Goal: Transaction & Acquisition: Purchase product/service

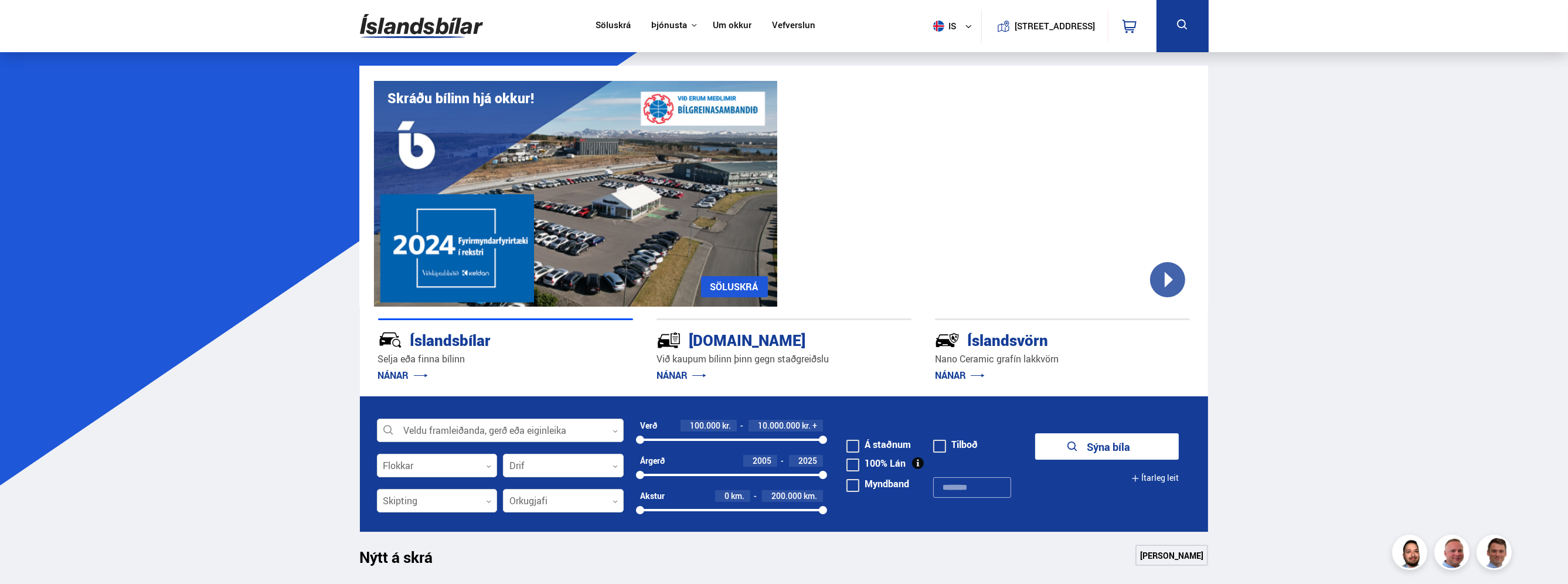
click at [536, 426] on div at bounding box center [500, 431] width 247 height 23
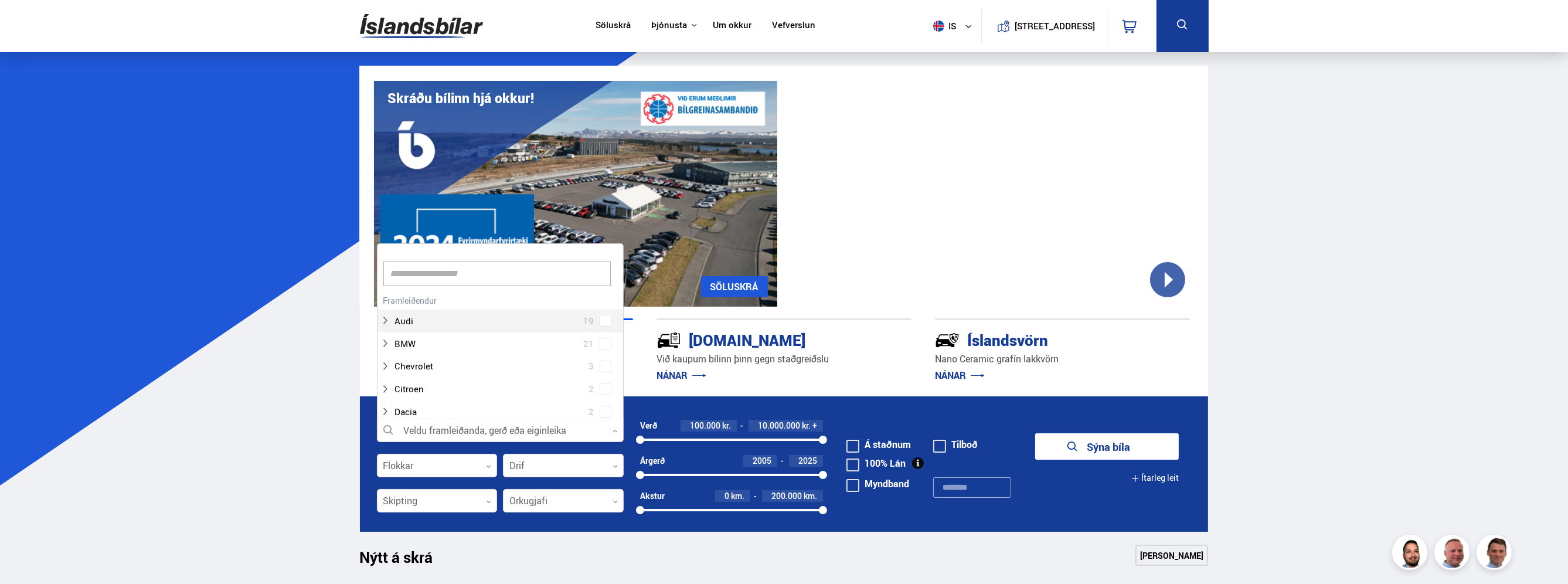
scroll to position [175, 243]
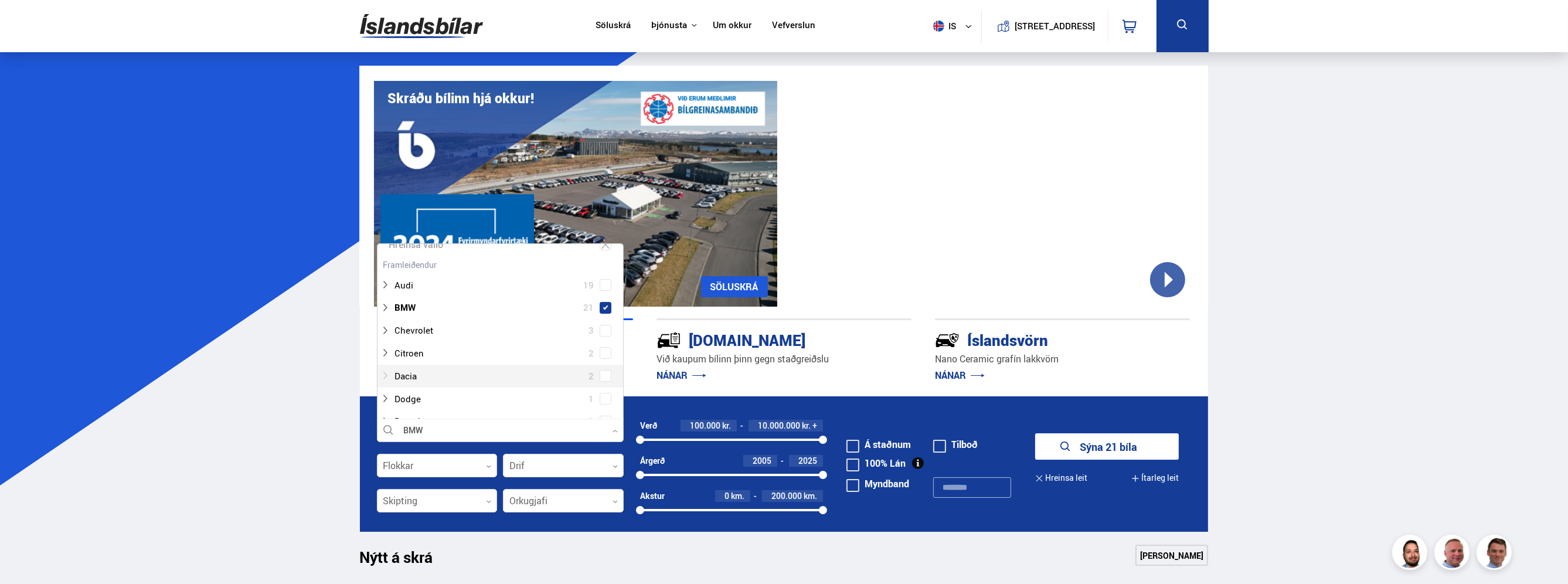
scroll to position [118, 0]
click at [602, 321] on span at bounding box center [605, 317] width 12 height 12
click at [603, 359] on span at bounding box center [605, 360] width 5 height 5
click at [605, 398] on span at bounding box center [605, 404] width 12 height 12
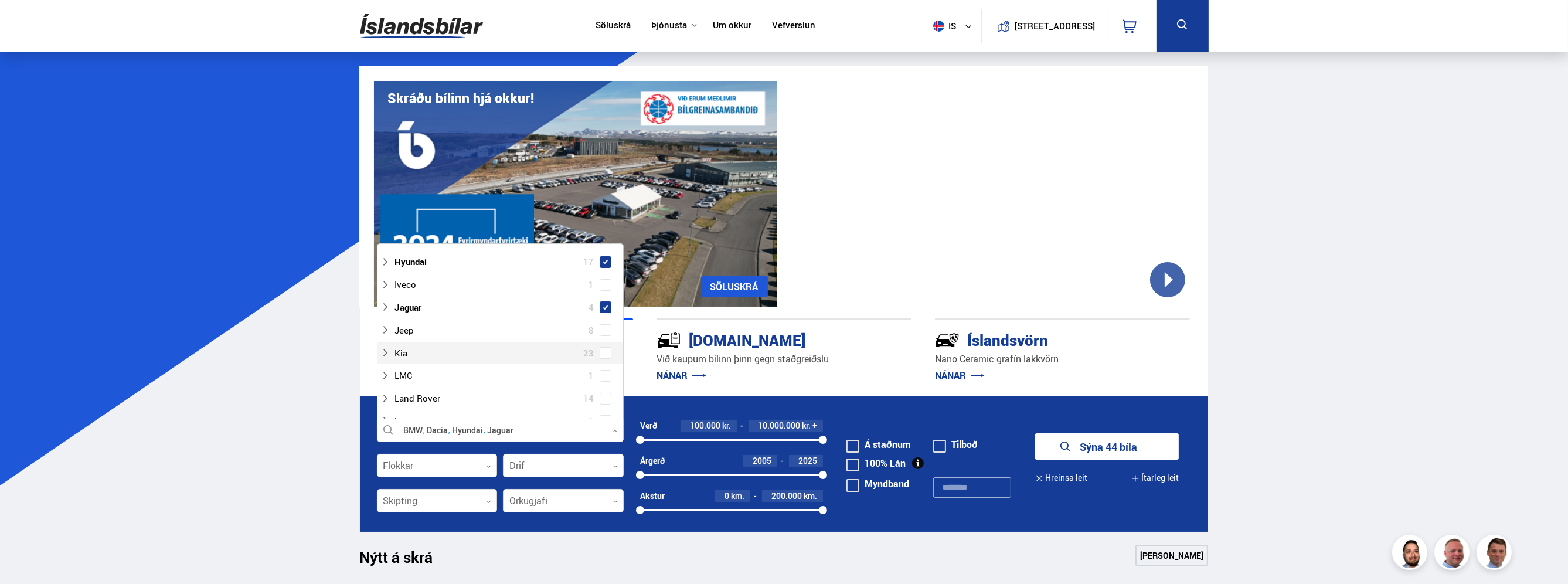
scroll to position [352, 0]
click at [603, 379] on span at bounding box center [605, 379] width 5 height 5
click at [609, 308] on div "MG 3" at bounding box center [499, 306] width 239 height 17
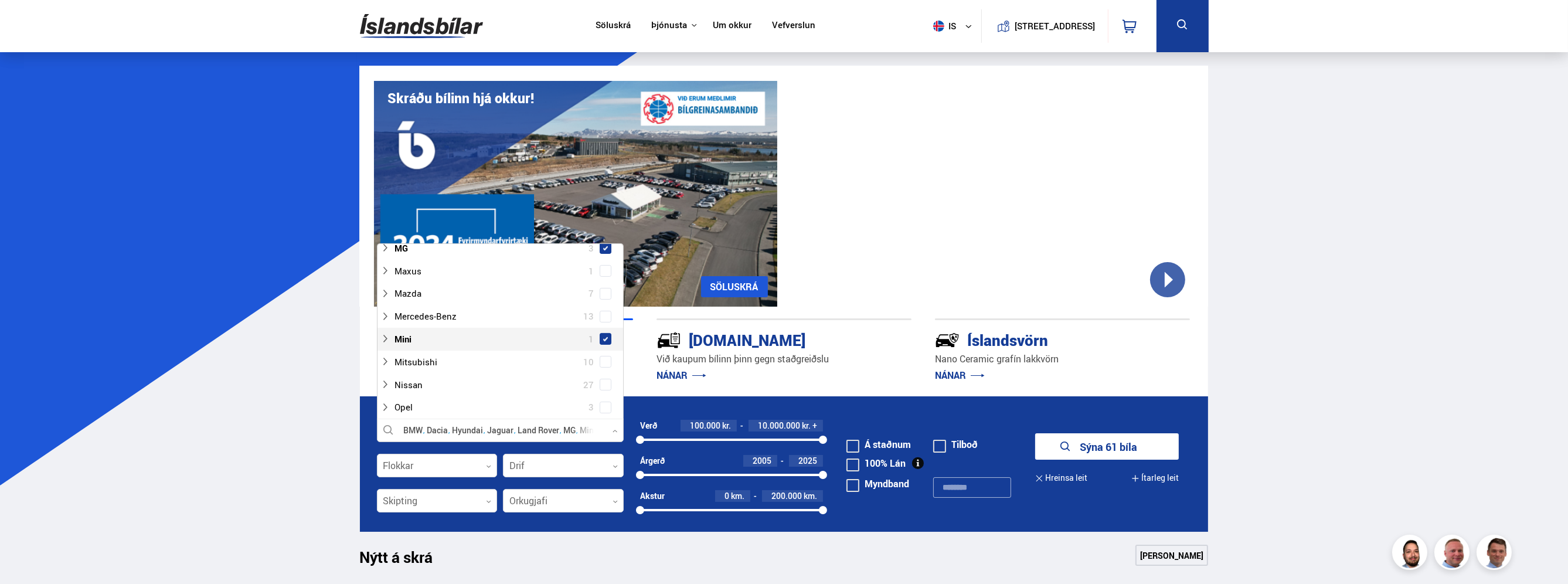
click at [603, 336] on span at bounding box center [605, 339] width 5 height 5
click at [603, 383] on span at bounding box center [605, 384] width 5 height 5
click at [601, 398] on span at bounding box center [605, 403] width 12 height 12
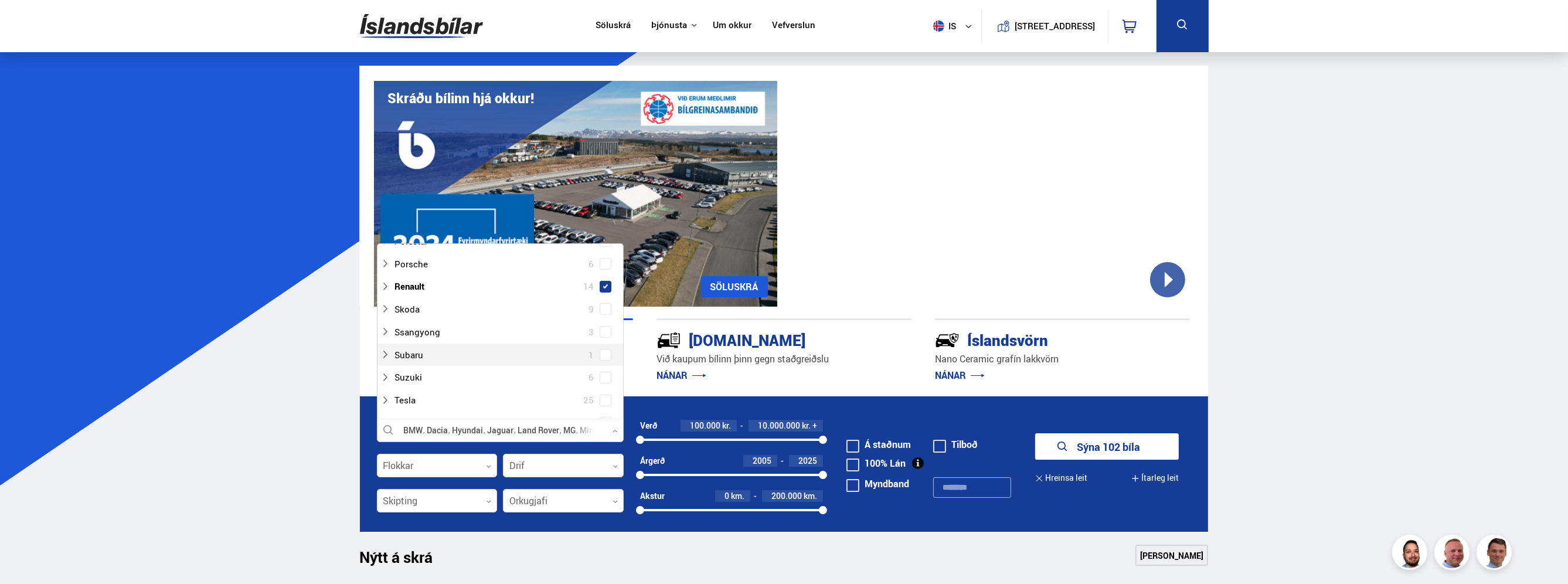
click at [603, 355] on span at bounding box center [605, 355] width 5 height 5
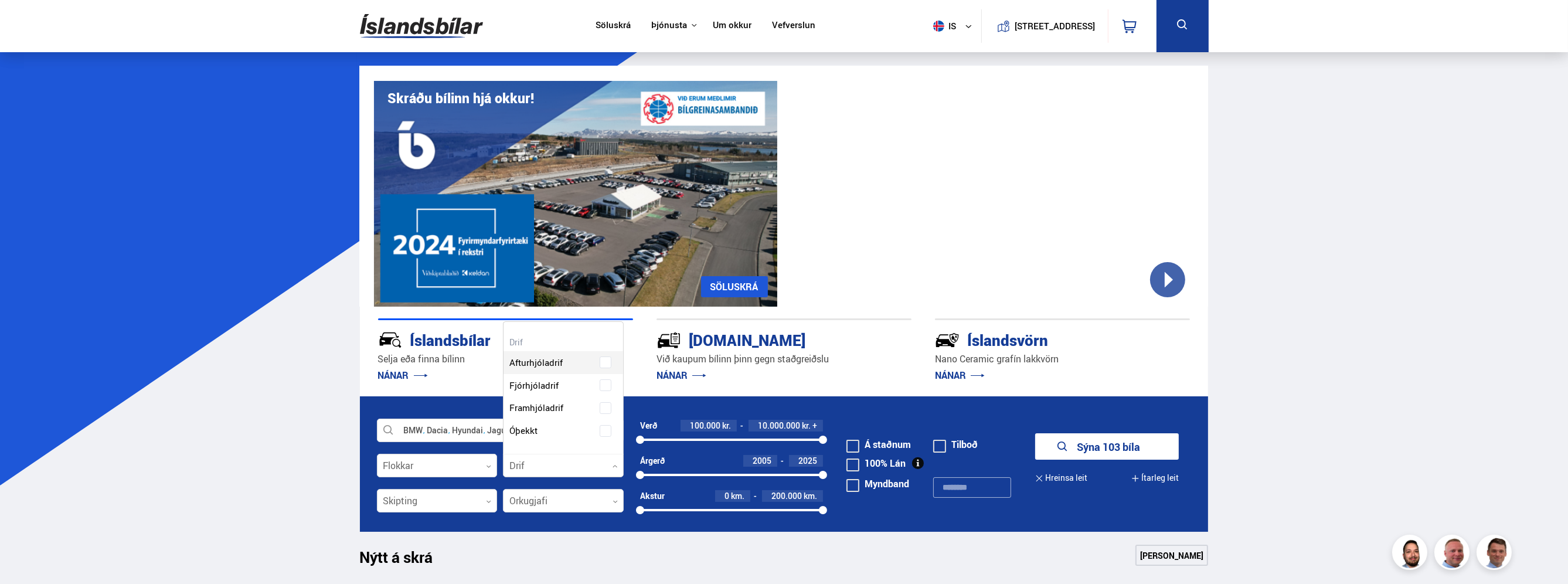
click at [535, 468] on div at bounding box center [563, 466] width 121 height 23
click at [610, 384] on span at bounding box center [605, 385] width 12 height 12
click at [428, 506] on div at bounding box center [437, 501] width 121 height 23
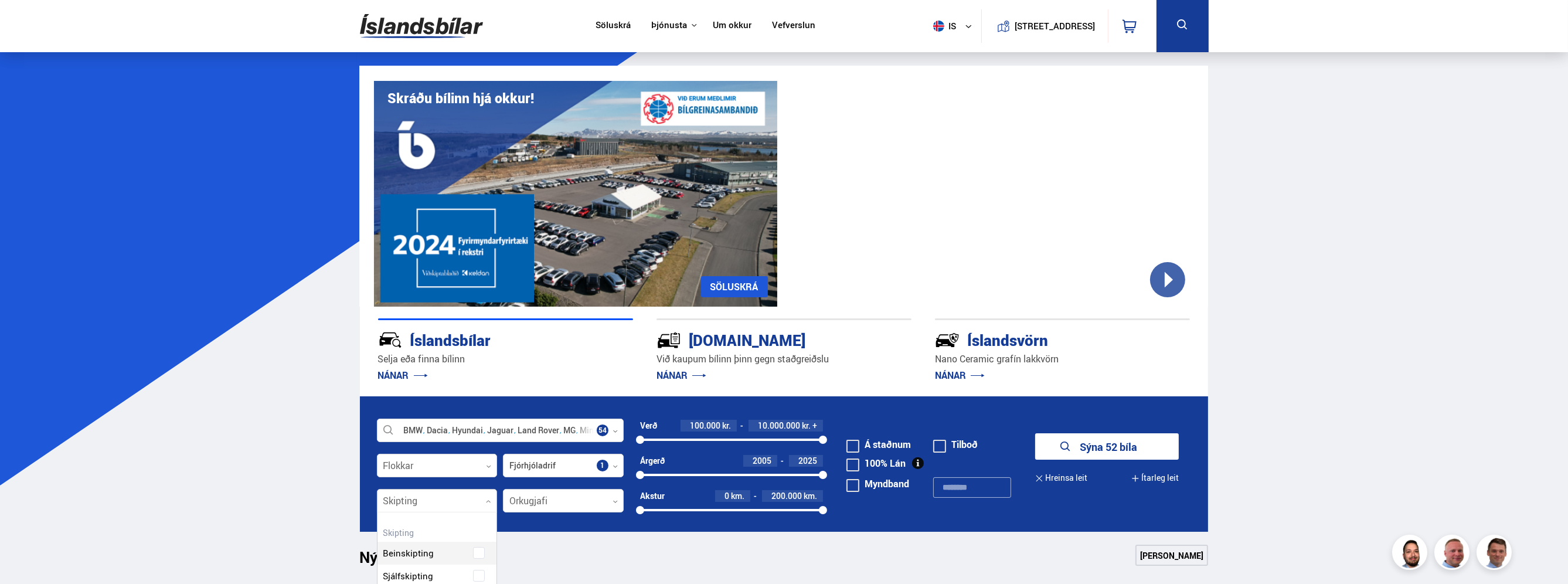
scroll to position [108, 119]
click at [478, 576] on div "Beinskipting Sjálfskipting Óskilgreint" at bounding box center [437, 589] width 119 height 85
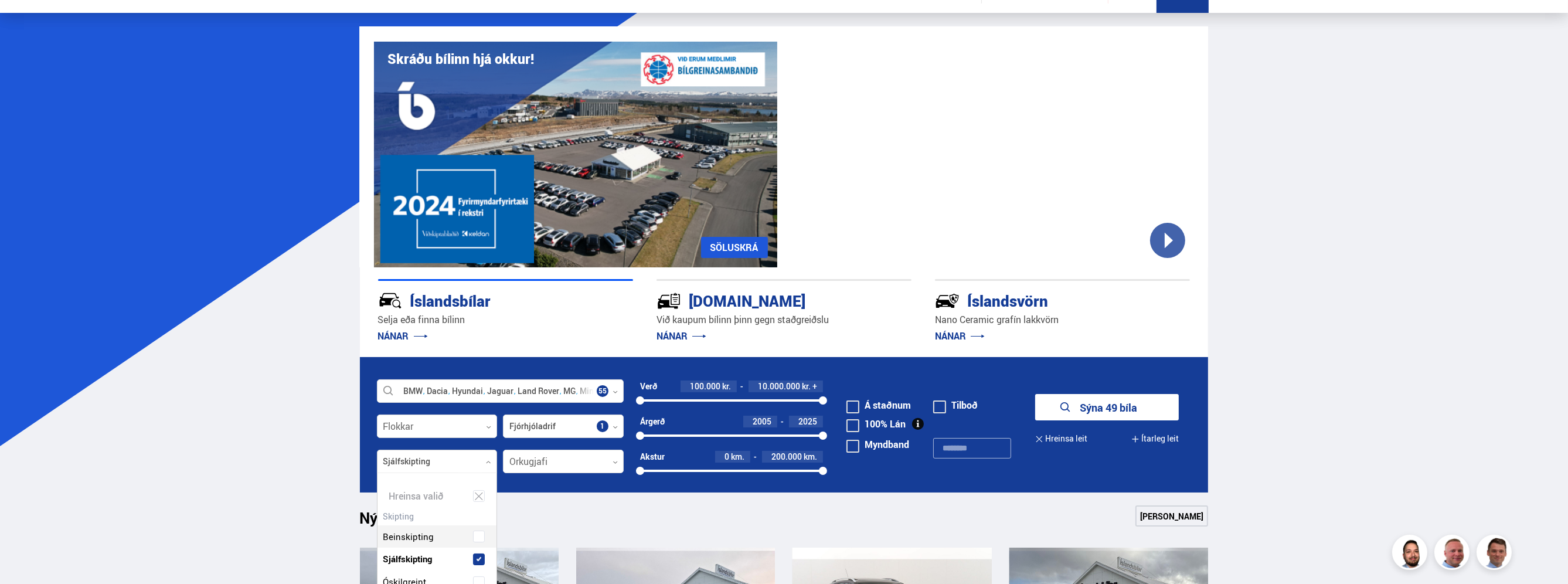
scroll to position [118, 0]
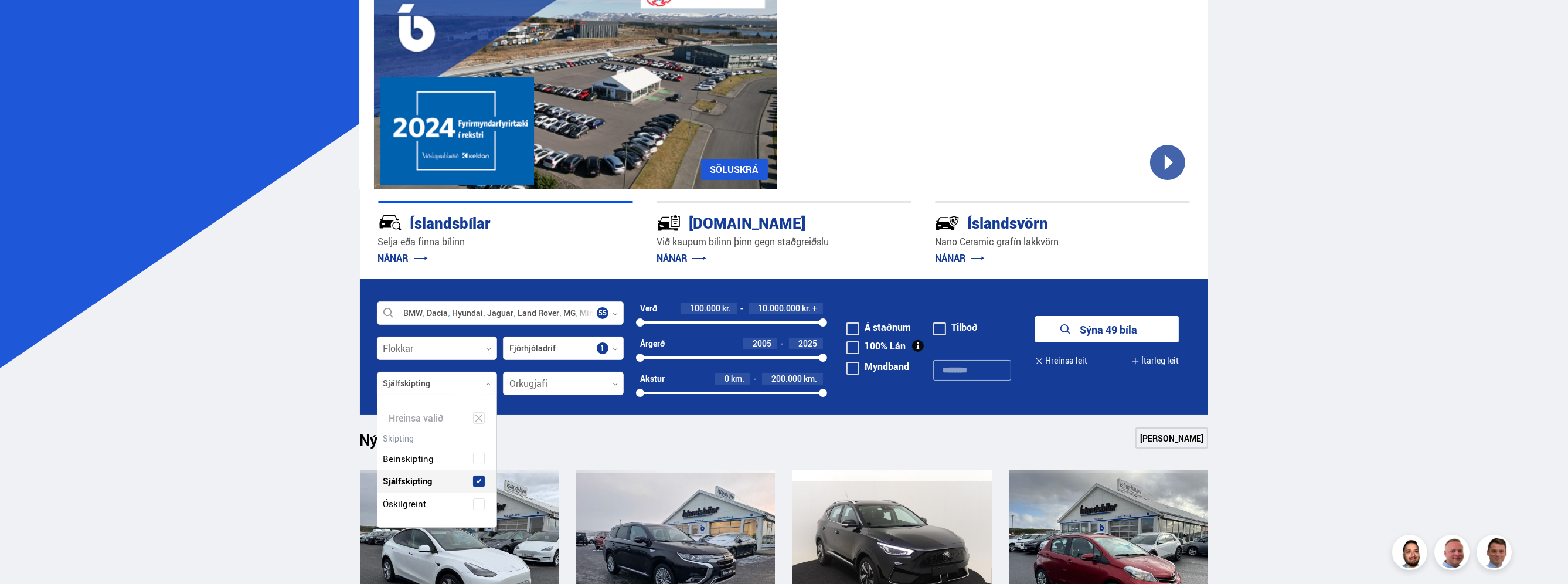
click at [1152, 326] on button "Sýna 49 bíla" at bounding box center [1107, 329] width 143 height 27
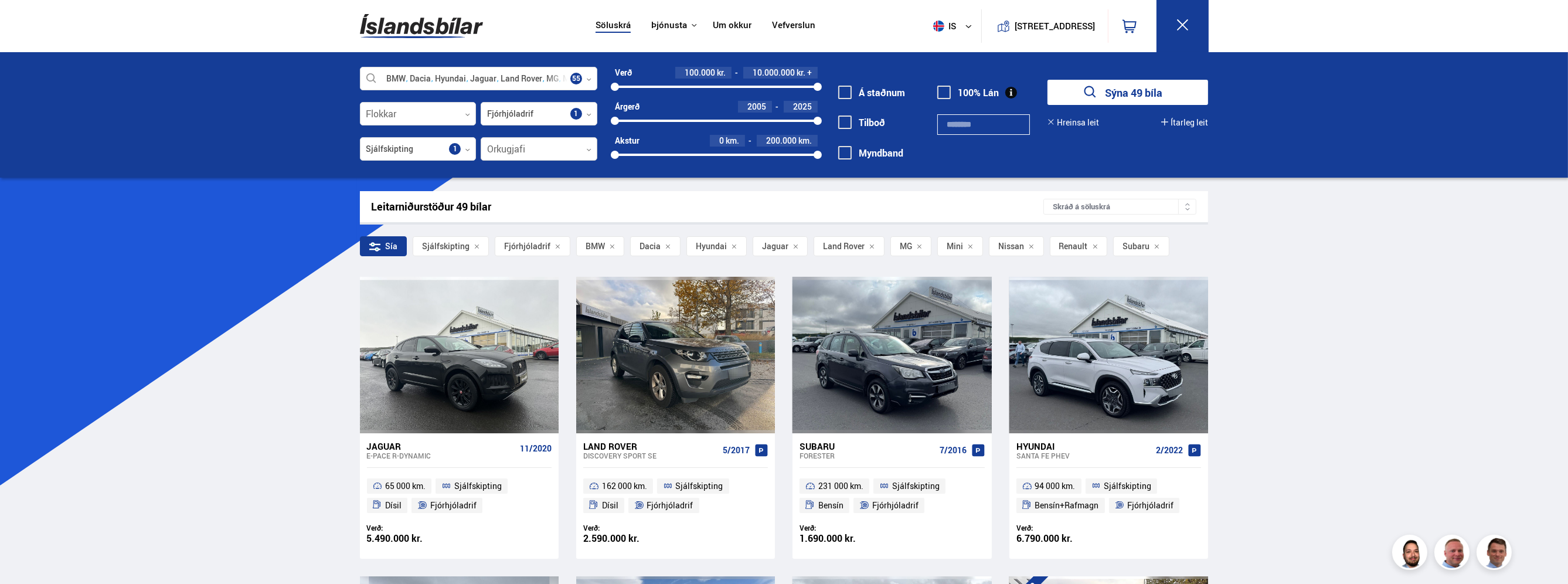
click at [592, 152] on div at bounding box center [538, 149] width 117 height 23
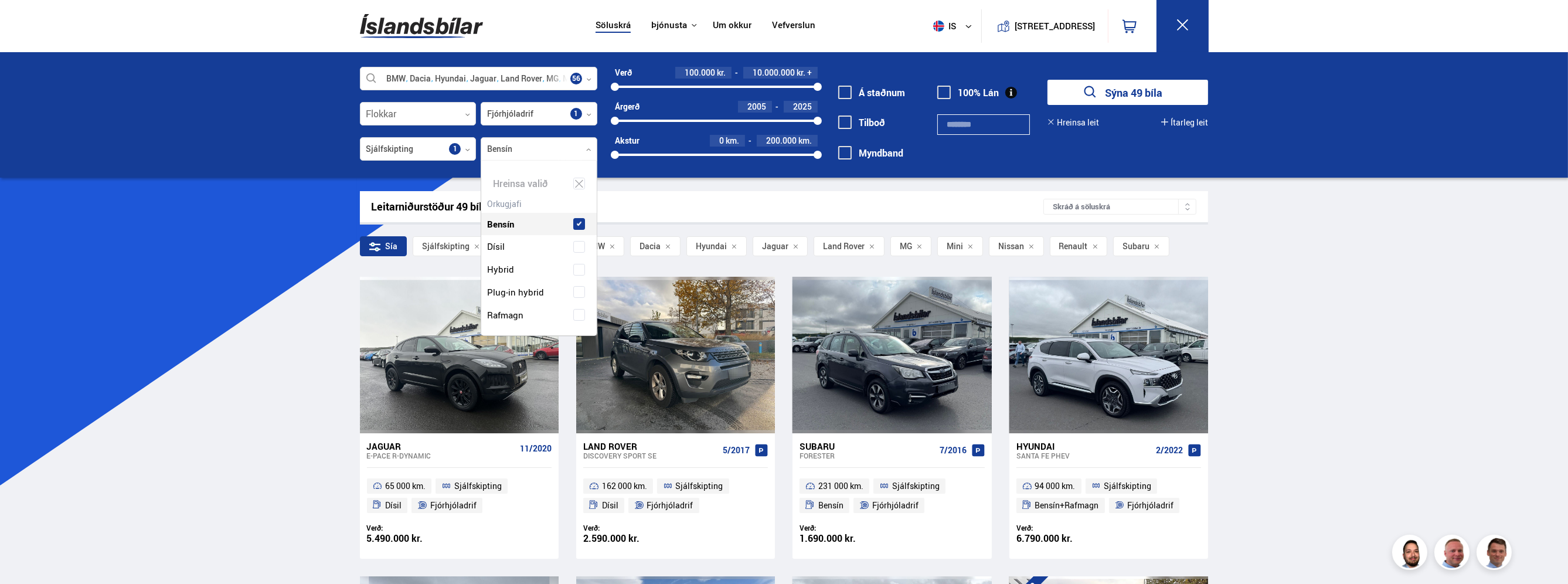
scroll to position [175, 113]
click at [579, 200] on div "Bensín" at bounding box center [538, 215] width 115 height 41
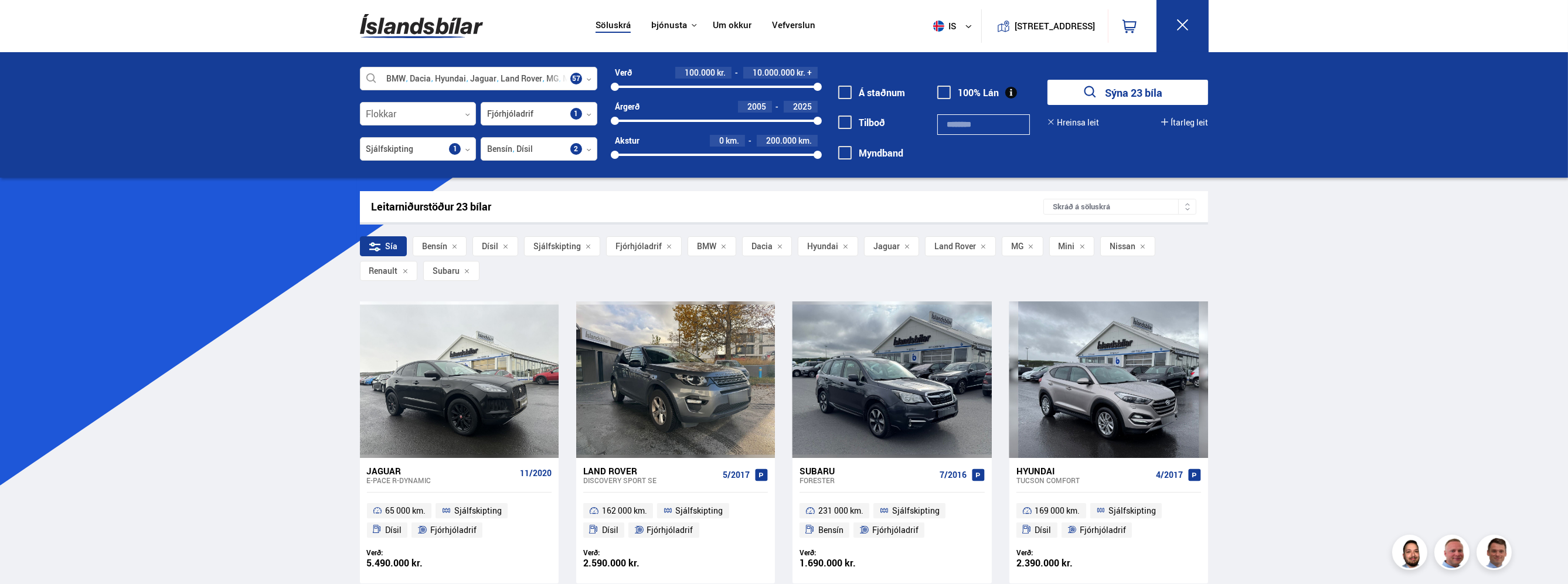
click at [1250, 173] on div "BMW Dacia Hyundai Jaguar Land Rover MG Mini Nissan Renault Subaru Fjórhjóladrif…" at bounding box center [784, 114] width 1568 height 125
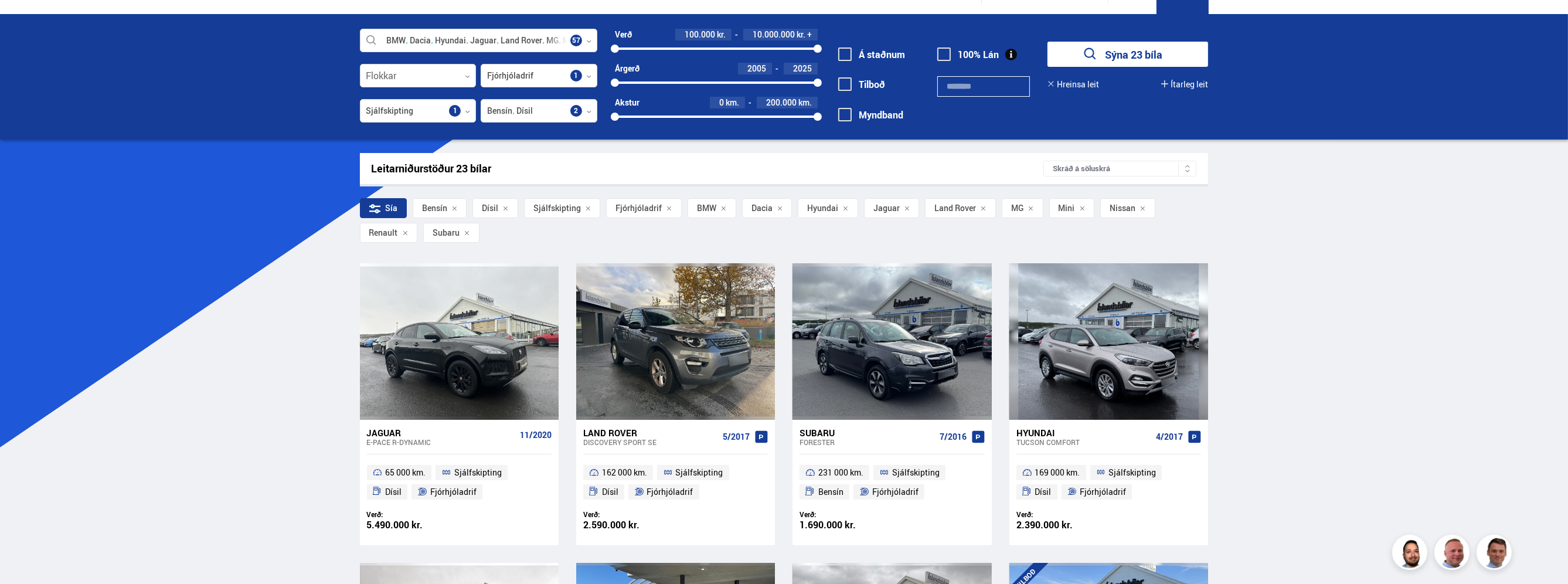
scroll to position [59, 0]
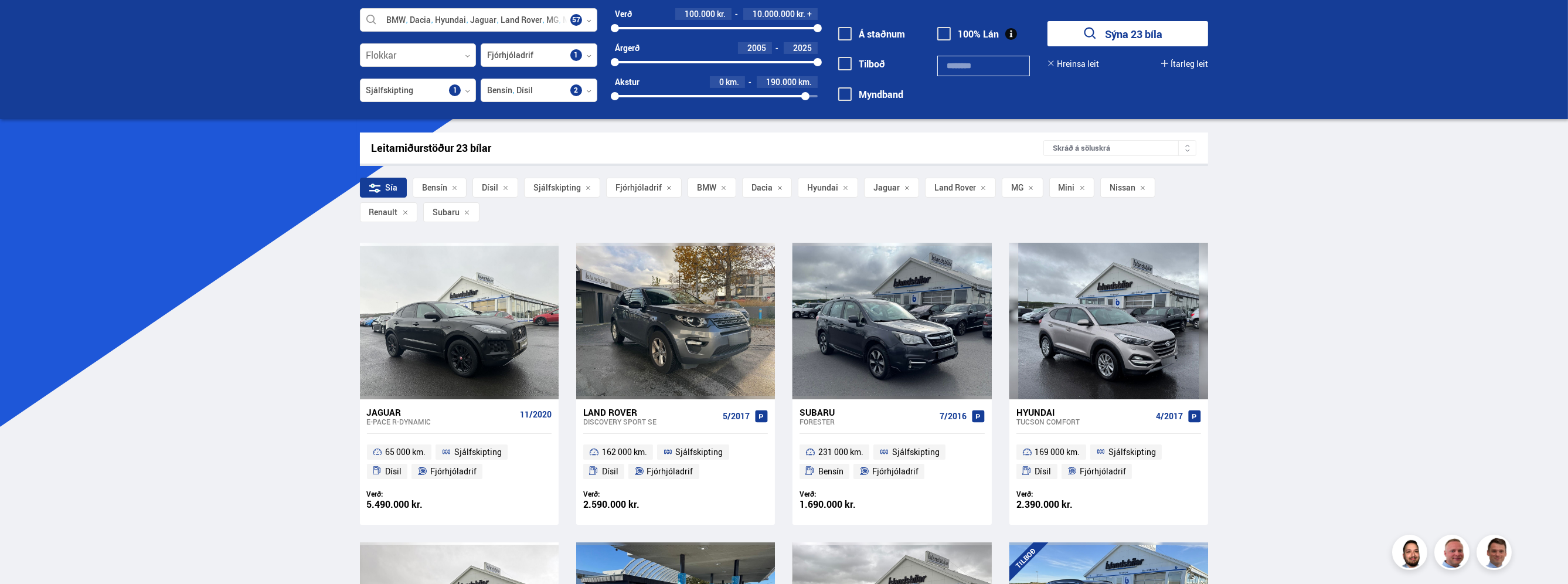
drag, startPoint x: 817, startPoint y: 96, endPoint x: 805, endPoint y: 96, distance: 12.0
click at [805, 96] on div at bounding box center [805, 96] width 8 height 8
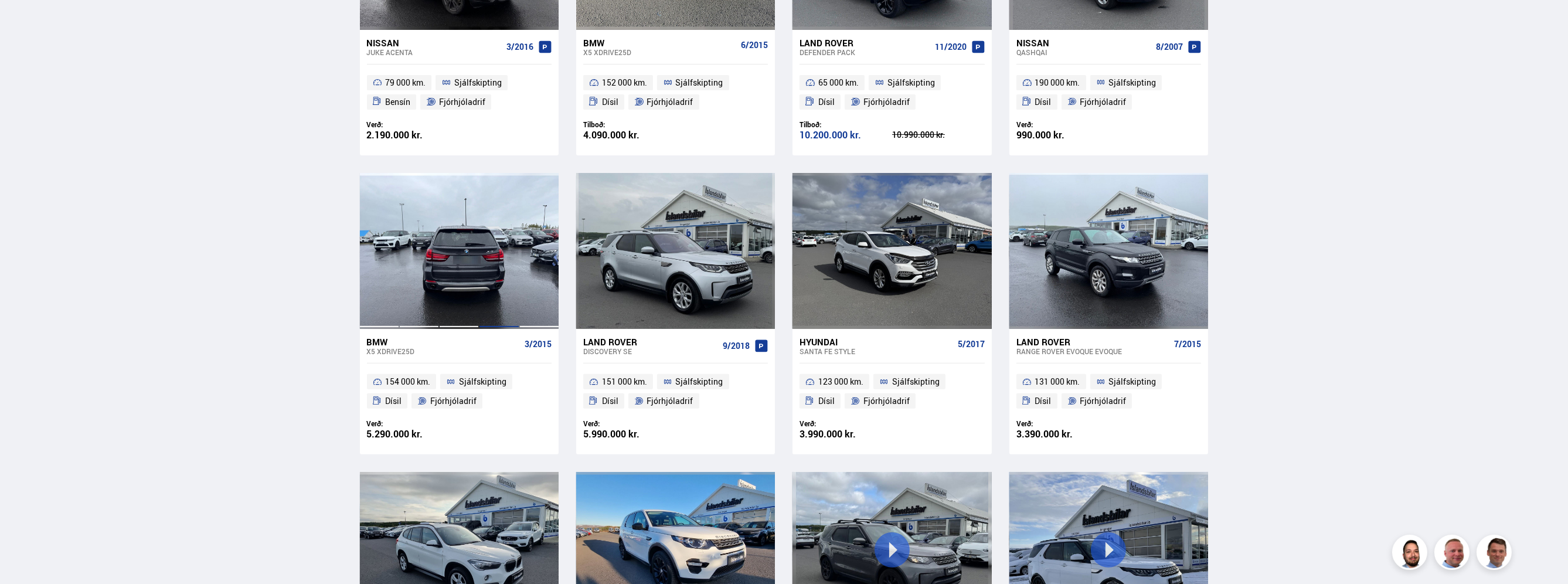
scroll to position [729, 0]
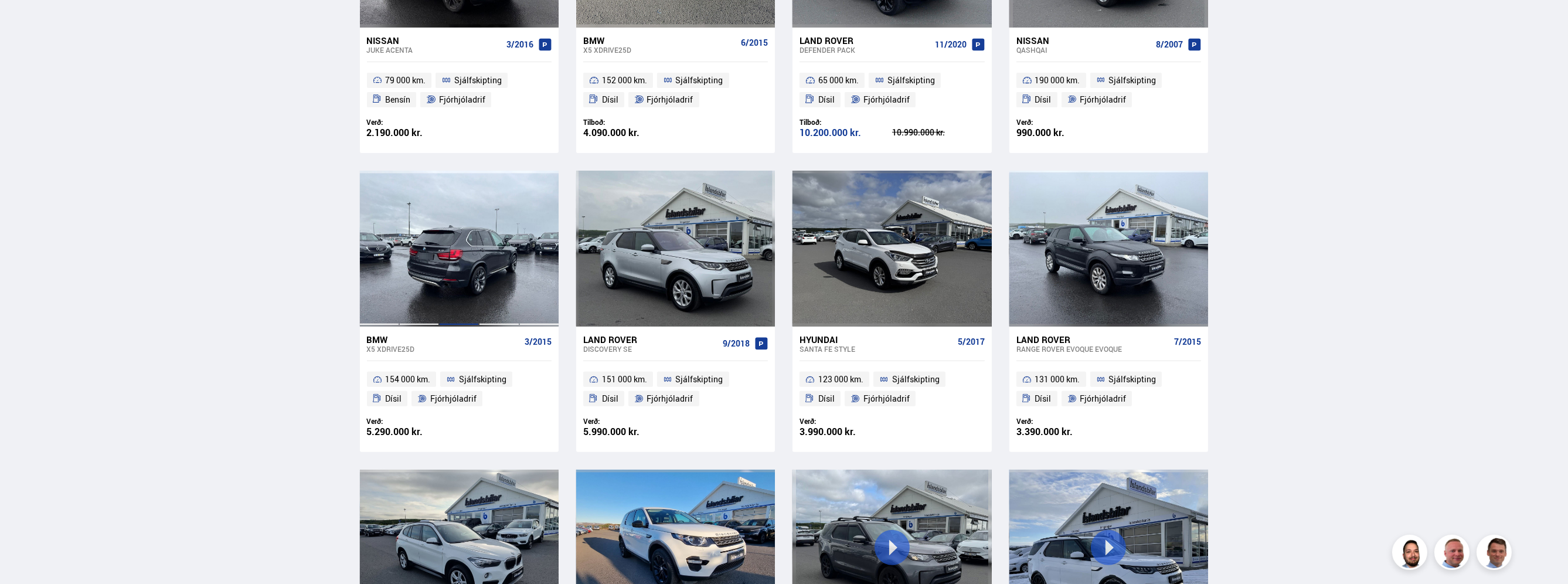
click at [468, 267] on div at bounding box center [459, 249] width 40 height 156
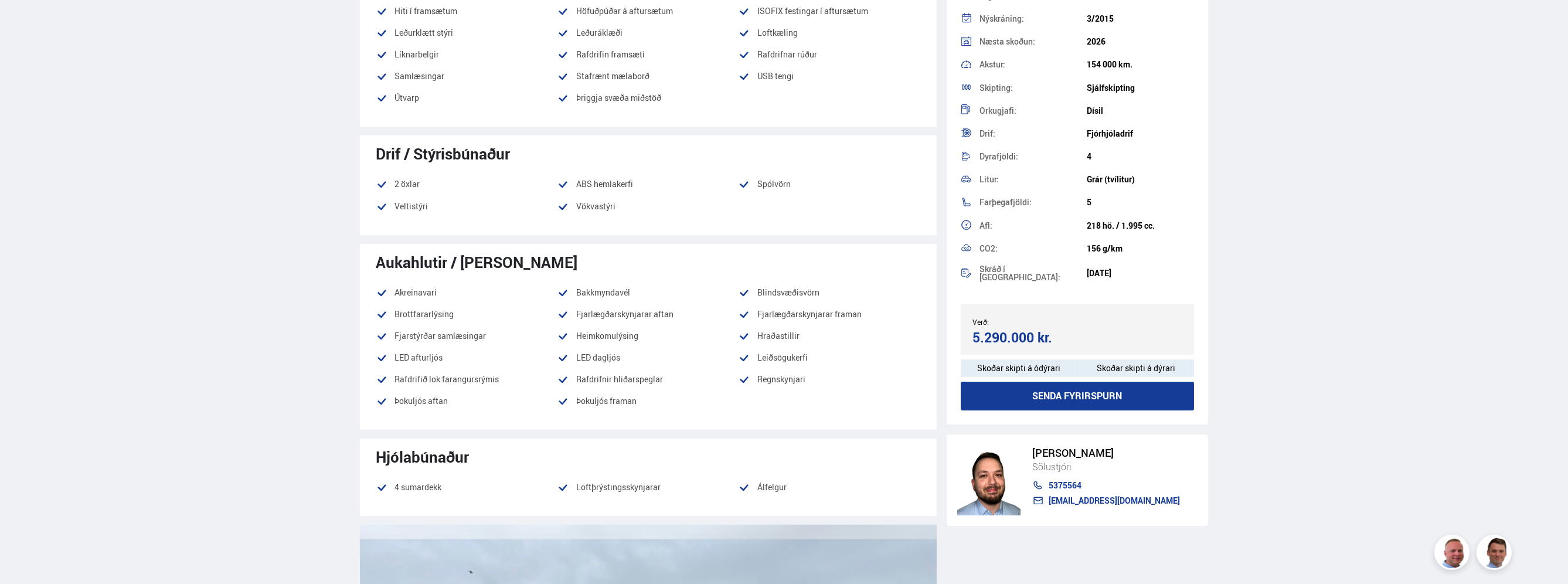
scroll to position [938, 0]
